Goal: Task Accomplishment & Management: Manage account settings

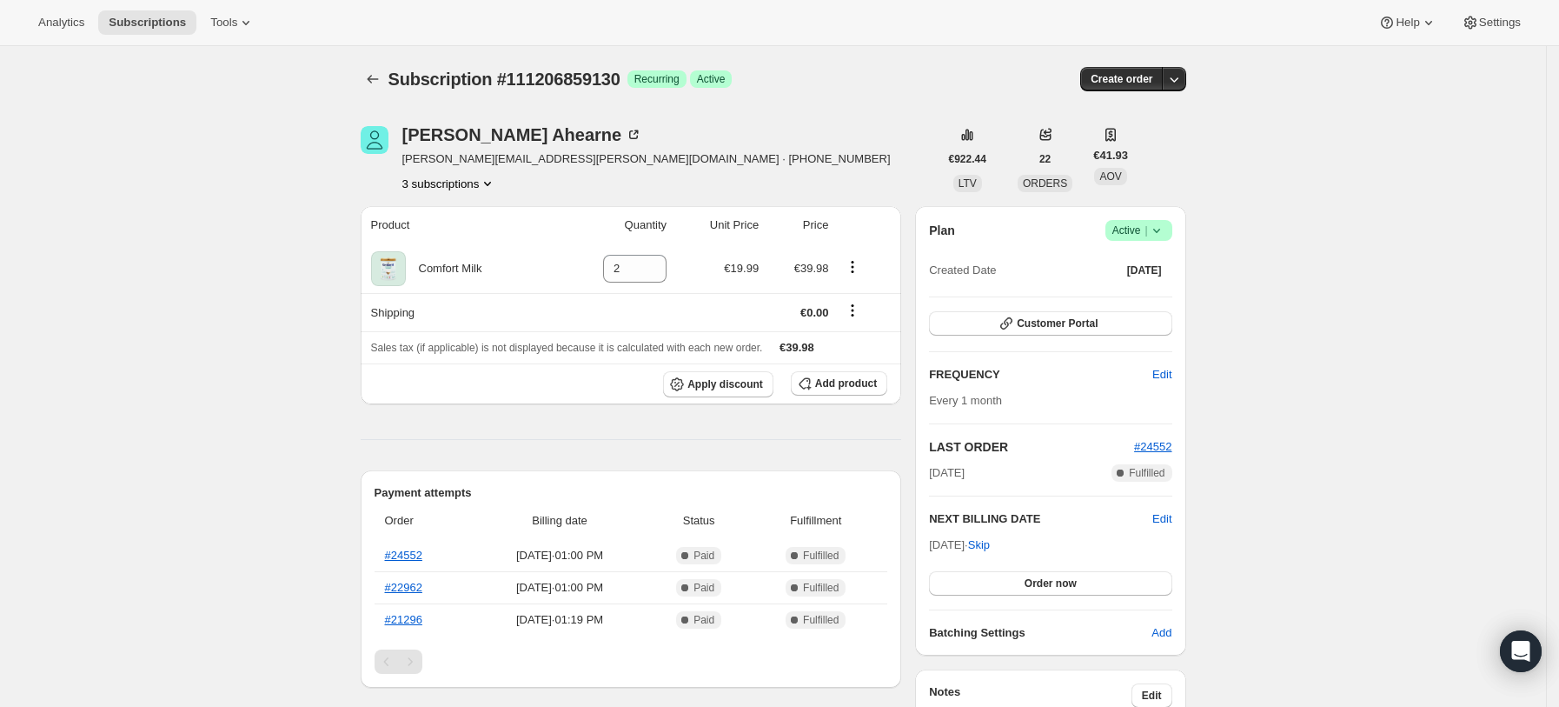
click at [494, 192] on div "[PERSON_NAME] [PERSON_NAME][EMAIL_ADDRESS][PERSON_NAME][DOMAIN_NAME] · [PHONE_N…" at bounding box center [766, 688] width 839 height 1181
click at [493, 184] on icon "Product actions" at bounding box center [487, 183] width 17 height 17
click at [1322, 298] on div "Subscription #111206859130. This page is ready Subscription #111206859130 Succe…" at bounding box center [773, 688] width 1546 height 1285
click at [1158, 216] on div "Plan Success Active | Created Date [DATE] Customer Portal FREQUENCY Edit Every …" at bounding box center [1050, 430] width 270 height 449
click at [1165, 236] on icon at bounding box center [1156, 230] width 17 height 17
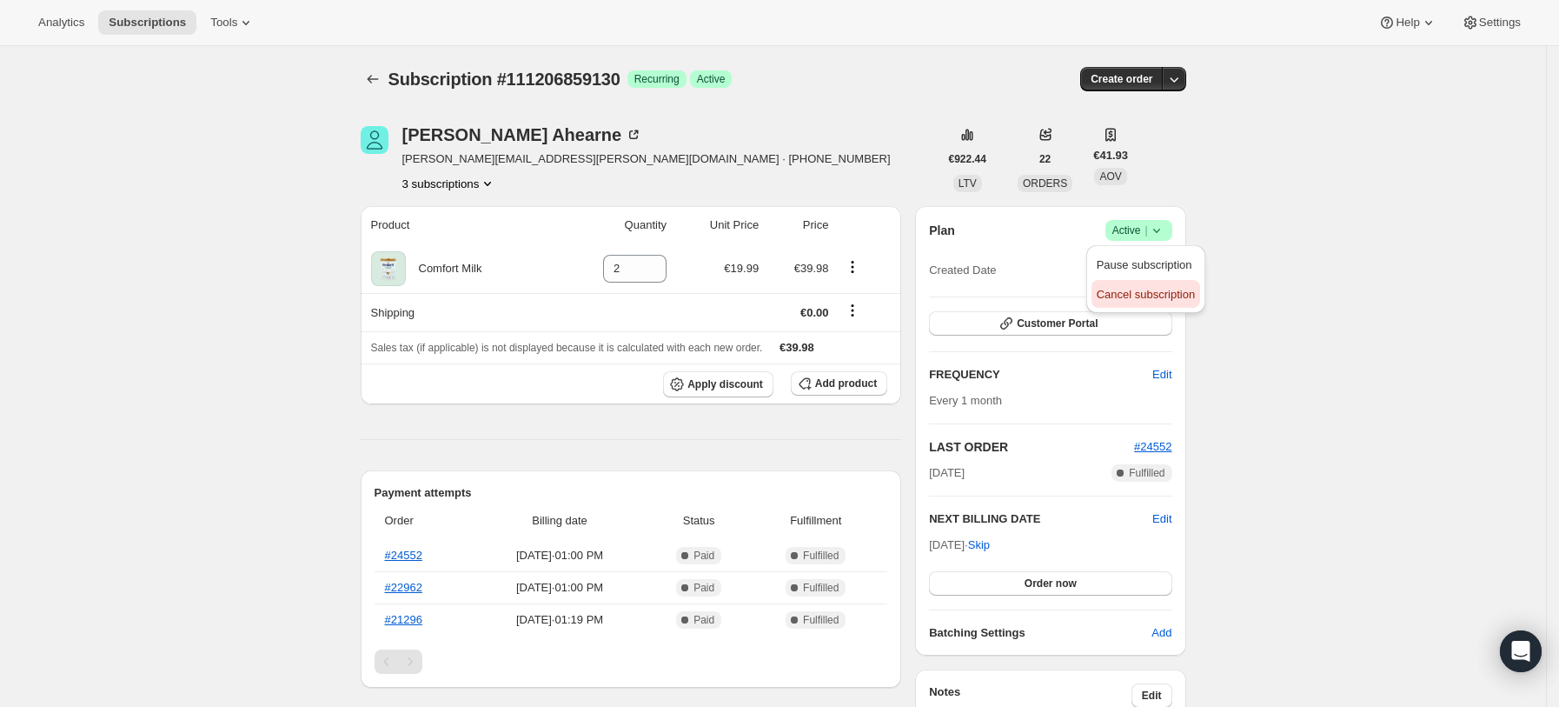
click at [1126, 288] on span "Cancel subscription" at bounding box center [1146, 294] width 98 height 13
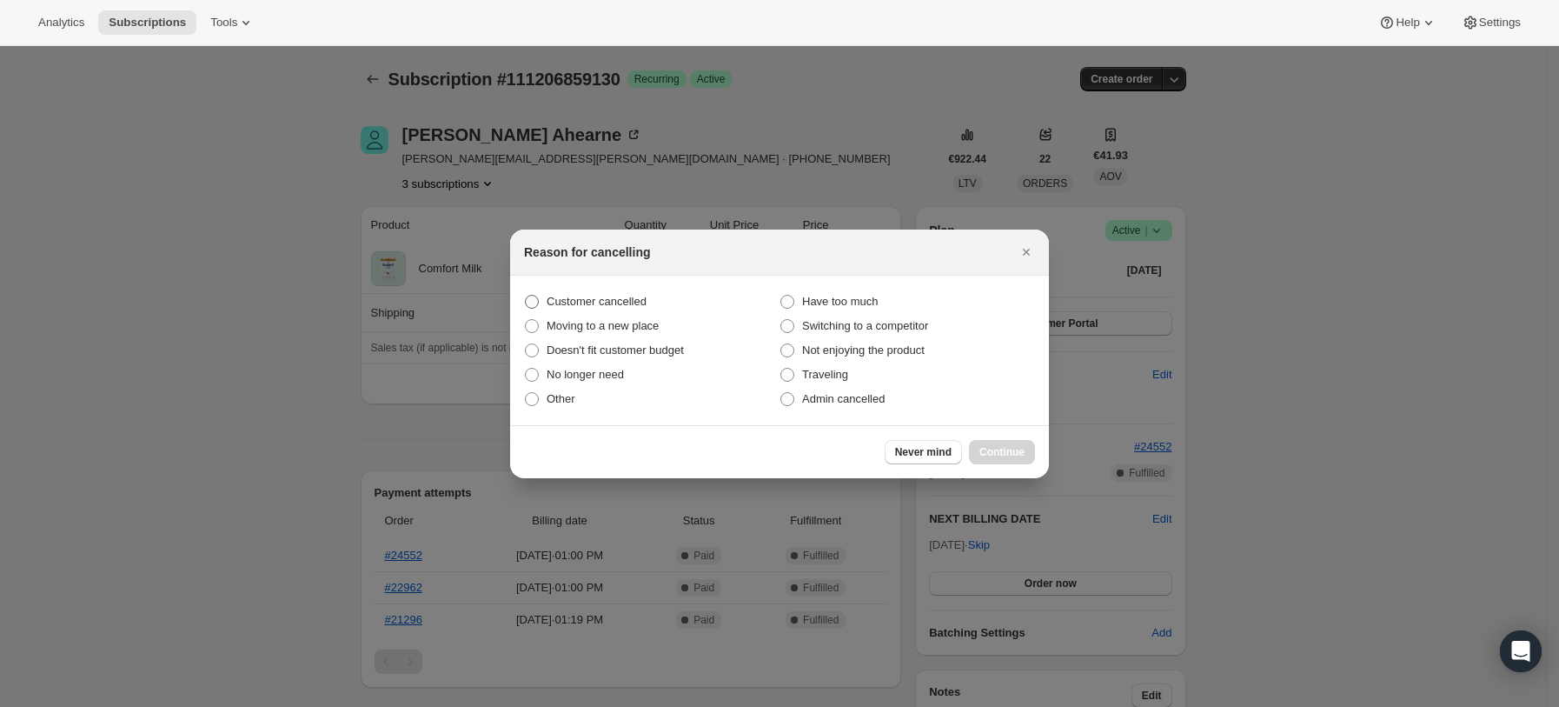
click at [590, 302] on span "Customer cancelled" at bounding box center [597, 301] width 100 height 13
click at [526, 295] on input "Customer cancelled" at bounding box center [525, 295] width 1 height 1
radio input "true"
click at [985, 448] on span "Continue" at bounding box center [1001, 452] width 45 height 14
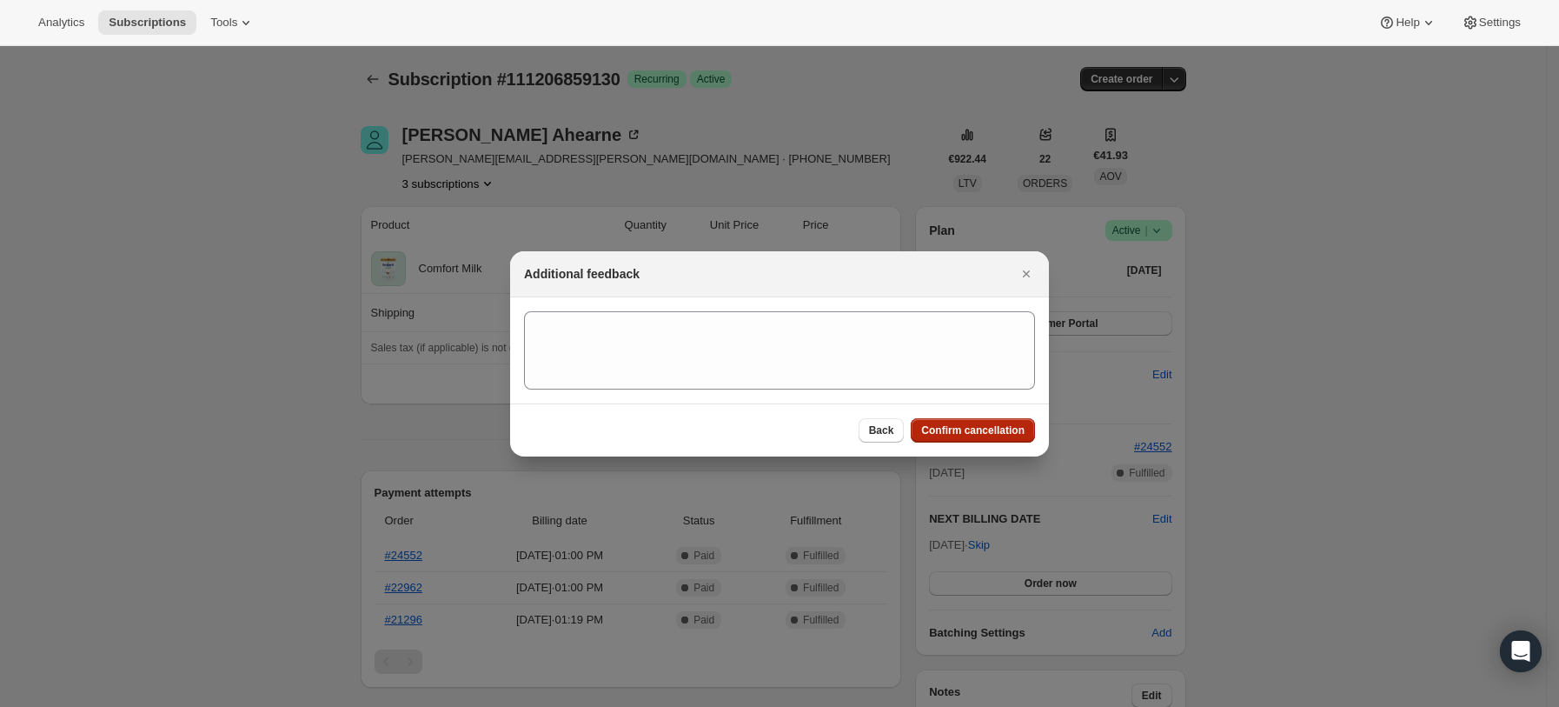
click at [939, 429] on span "Confirm cancellation" at bounding box center [972, 430] width 103 height 14
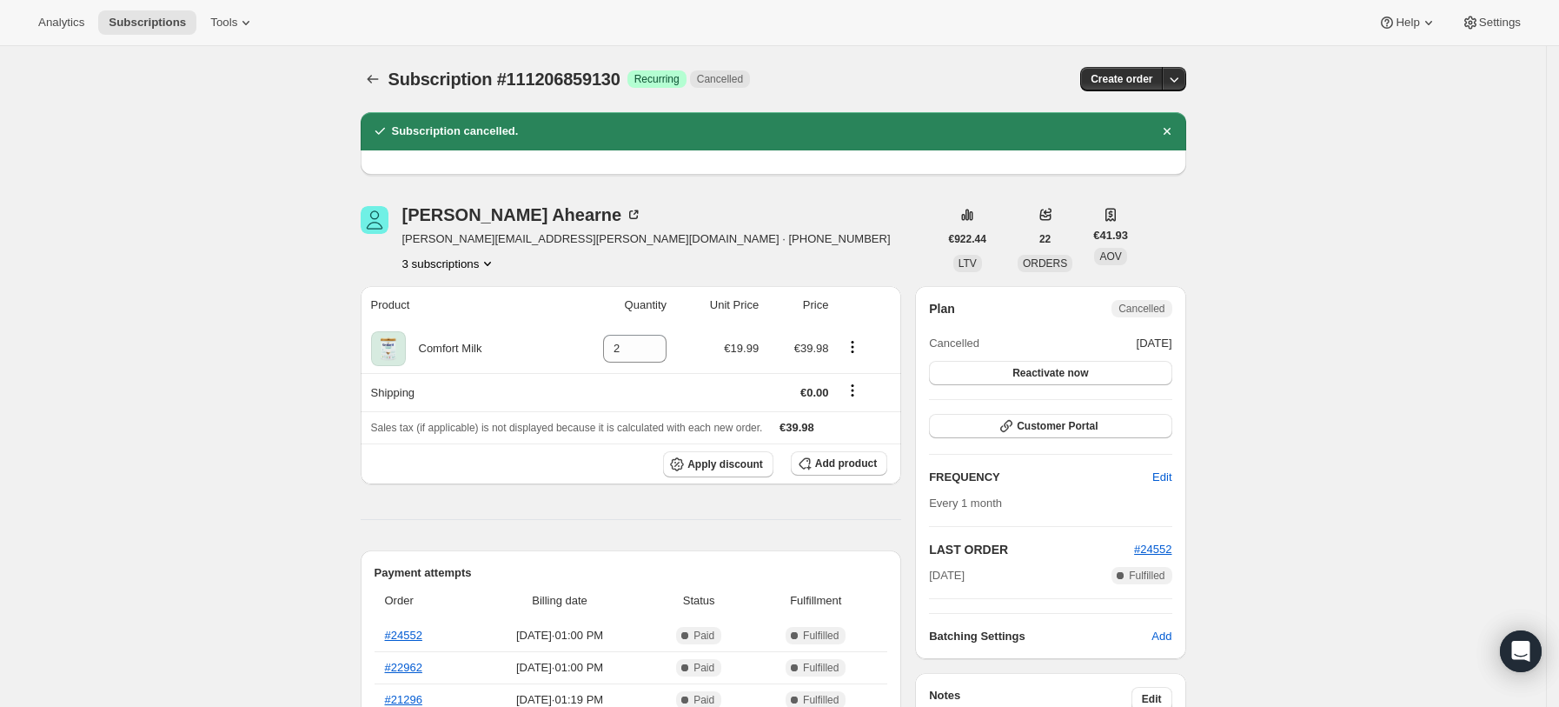
click at [469, 252] on div "[PERSON_NAME] [PERSON_NAME][EMAIL_ADDRESS][PERSON_NAME][DOMAIN_NAME] · [PHONE_N…" at bounding box center [646, 239] width 488 height 66
click at [481, 266] on button "3 subscriptions" at bounding box center [449, 263] width 95 height 17
click at [453, 292] on span "110984135034" at bounding box center [431, 295] width 76 height 13
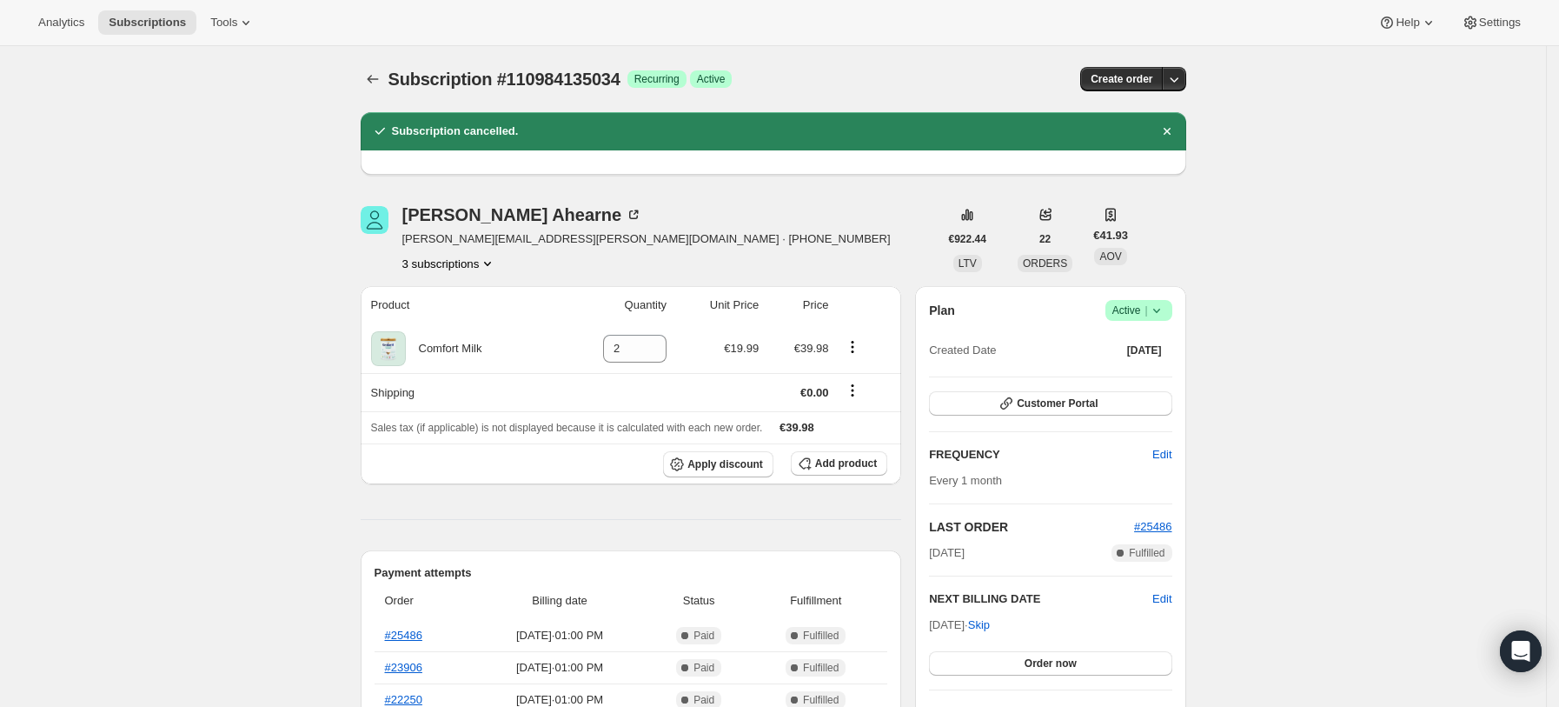
click at [1158, 311] on icon at bounding box center [1156, 310] width 17 height 17
click at [1120, 379] on span "Cancel subscription" at bounding box center [1146, 374] width 98 height 13
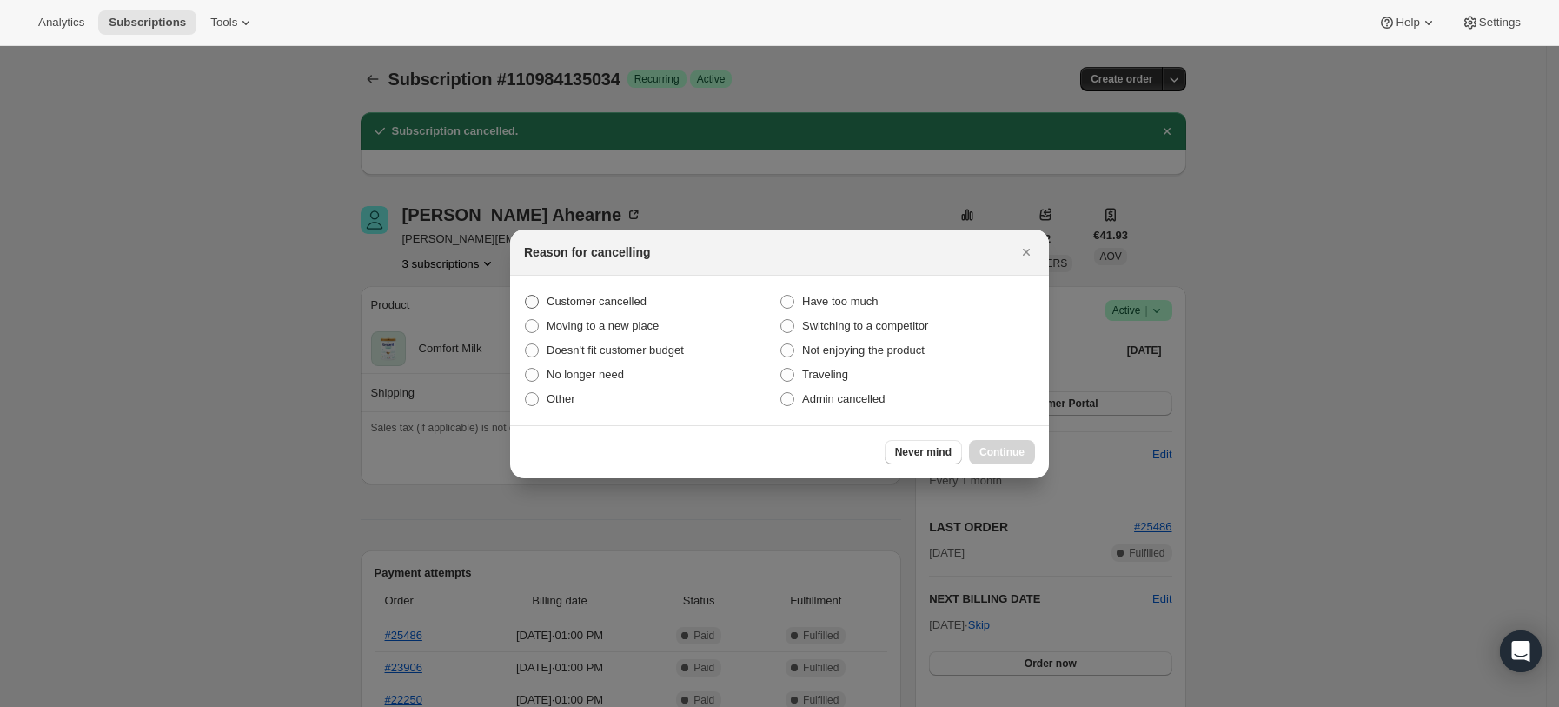
click at [606, 306] on span "Customer cancelled" at bounding box center [597, 301] width 100 height 13
click at [526, 295] on input "Customer cancelled" at bounding box center [525, 295] width 1 height 1
radio input "true"
click at [1013, 458] on span "Continue" at bounding box center [1001, 452] width 45 height 14
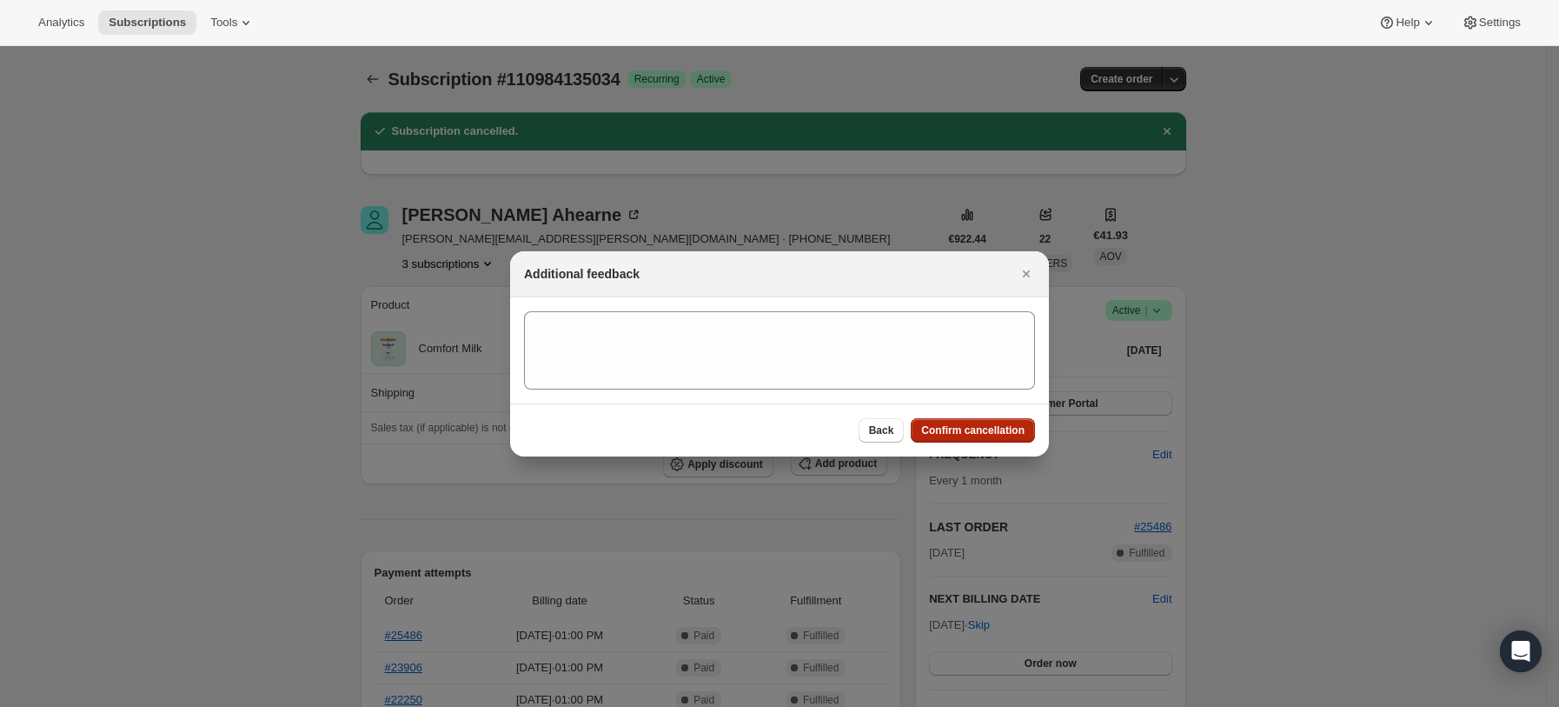
click at [988, 432] on span "Confirm cancellation" at bounding box center [972, 430] width 103 height 14
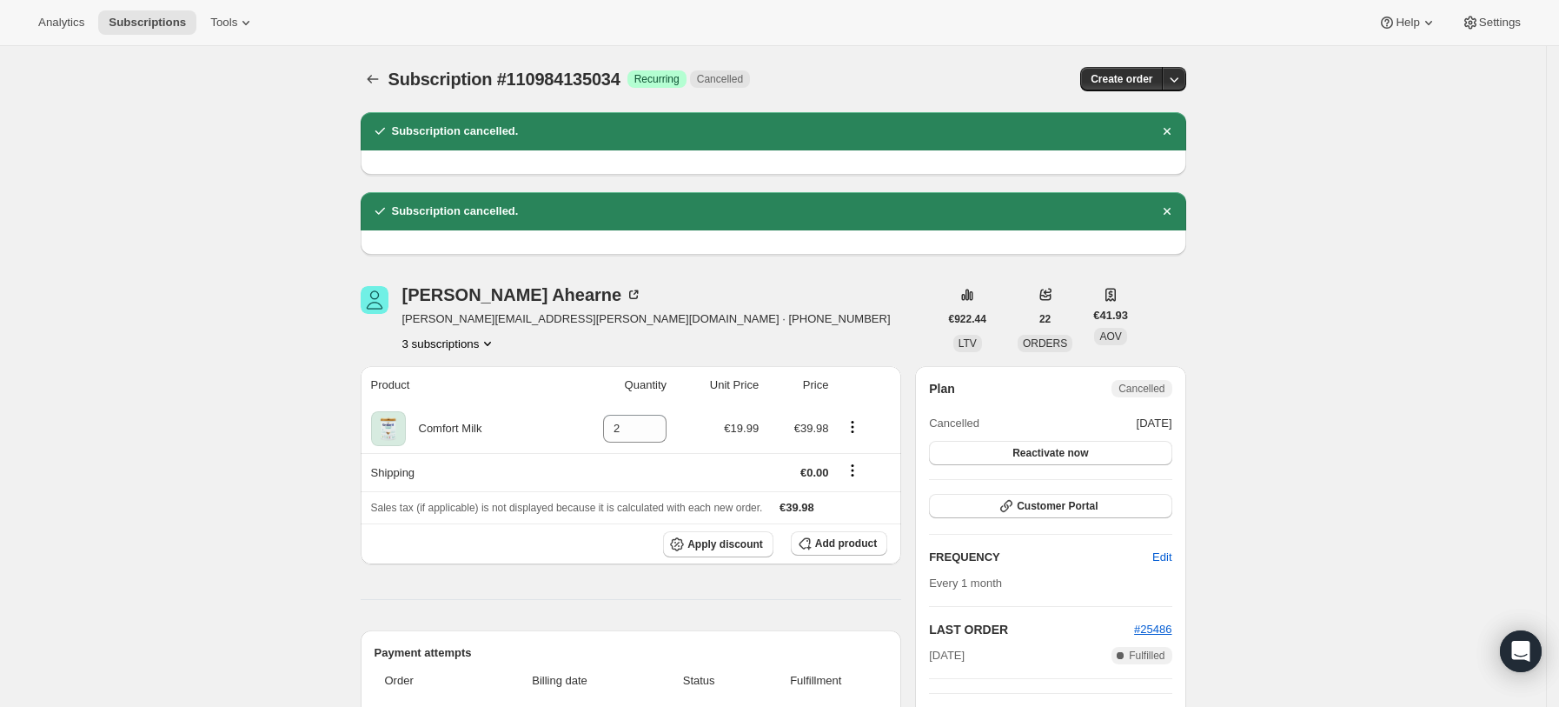
click at [480, 344] on button "3 subscriptions" at bounding box center [449, 343] width 95 height 17
click at [476, 438] on span "111492825466" at bounding box center [456, 435] width 127 height 17
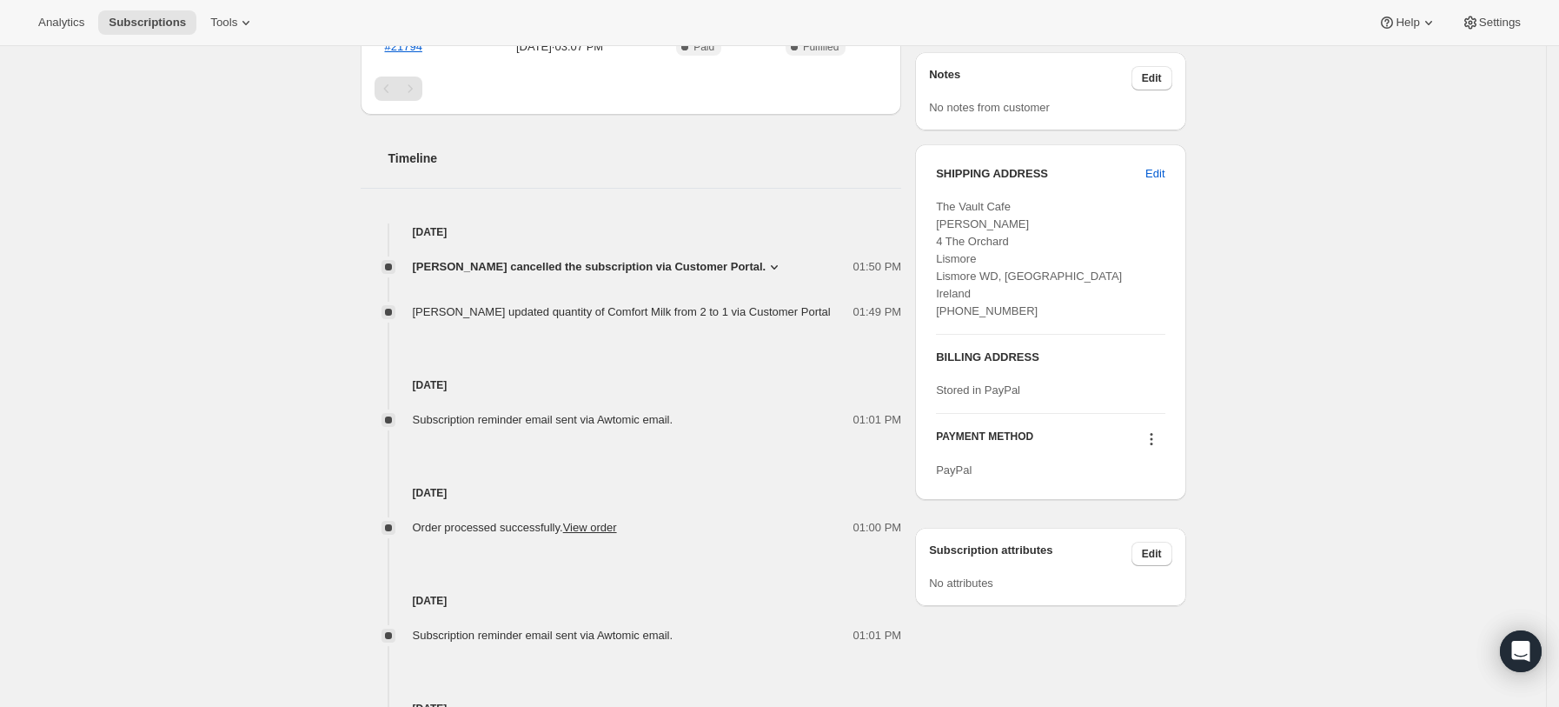
scroll to position [796, 0]
